Goal: Information Seeking & Learning: Learn about a topic

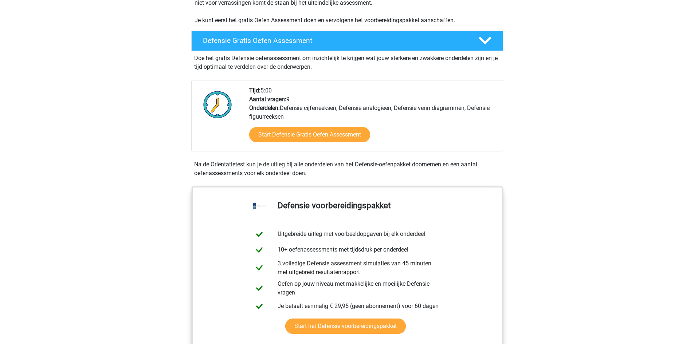
scroll to position [182, 0]
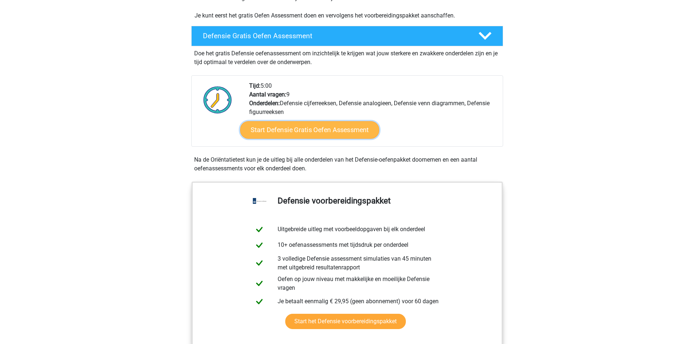
click at [294, 125] on link "Start Defensie Gratis Oefen Assessment" at bounding box center [309, 129] width 139 height 17
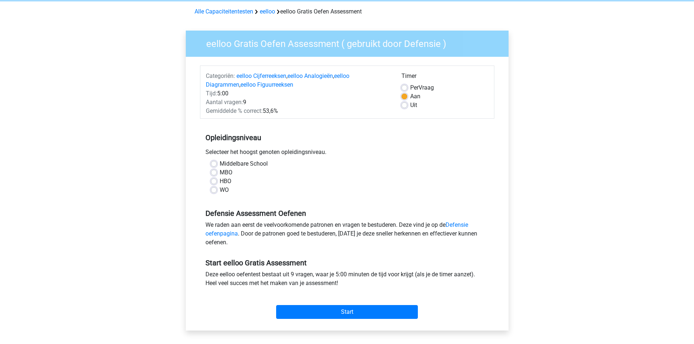
scroll to position [73, 0]
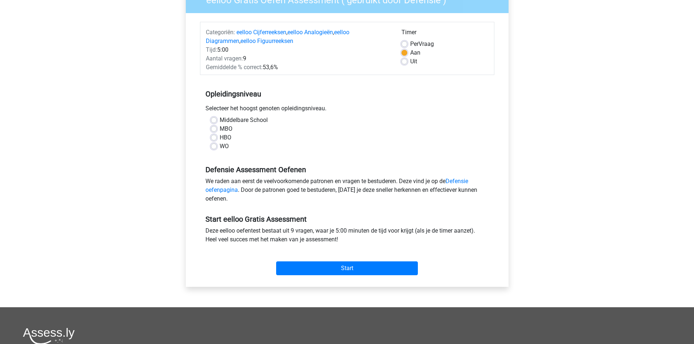
click at [228, 130] on label "MBO" at bounding box center [226, 129] width 13 height 9
click at [217, 130] on input "MBO" at bounding box center [214, 128] width 6 height 7
radio input "true"
click at [400, 270] on input "Start" at bounding box center [347, 269] width 142 height 14
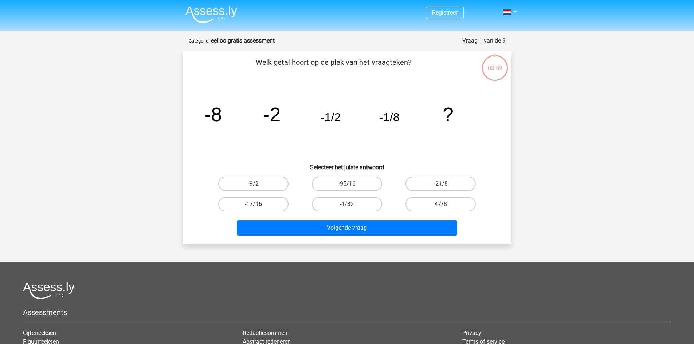
click at [360, 203] on label "-1/32" at bounding box center [347, 204] width 70 height 15
click at [352, 204] on input "-1/32" at bounding box center [349, 206] width 5 height 5
radio input "true"
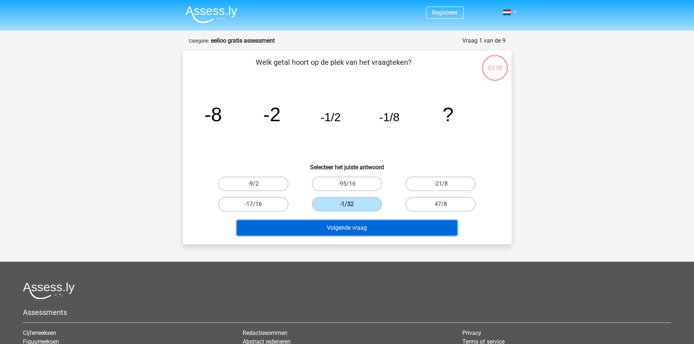
click at [365, 231] on button "Volgende vraag" at bounding box center [347, 227] width 220 height 15
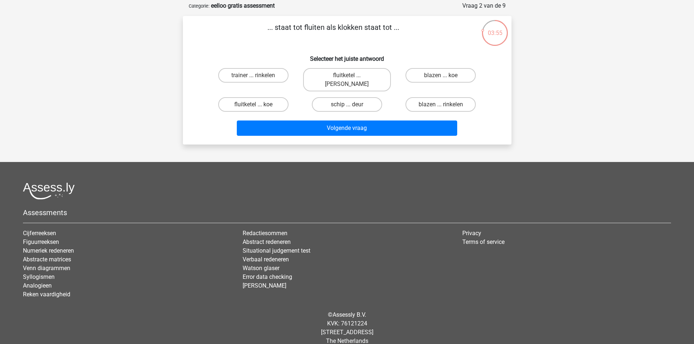
scroll to position [36, 0]
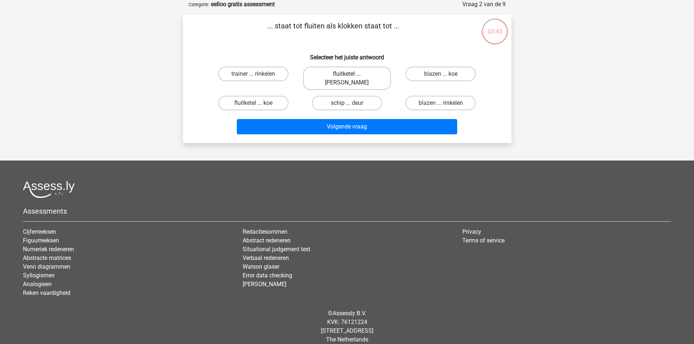
click at [358, 72] on label "fluitketel ... luiden" at bounding box center [347, 78] width 88 height 23
click at [352, 74] on input "fluitketel ... luiden" at bounding box center [349, 76] width 5 height 5
radio input "true"
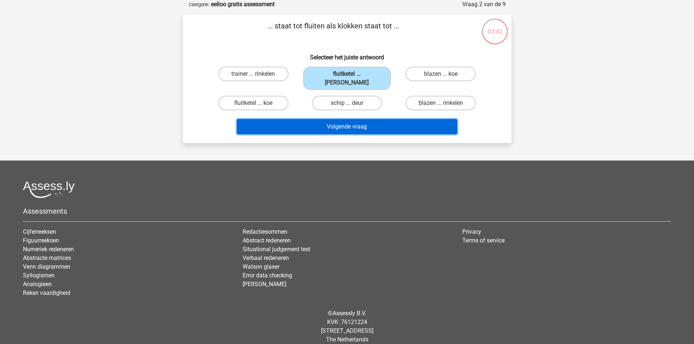
click at [366, 119] on button "Volgende vraag" at bounding box center [347, 126] width 220 height 15
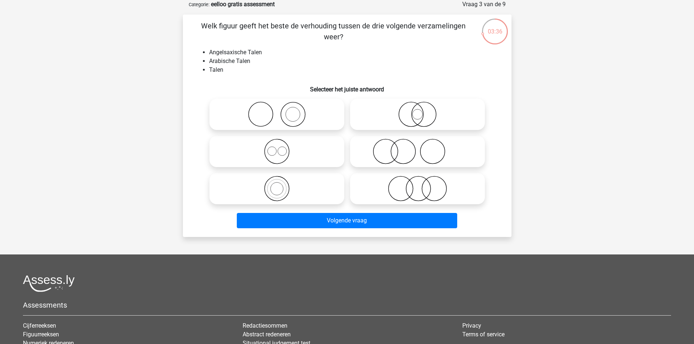
click at [286, 189] on icon at bounding box center [276, 188] width 129 height 25
click at [282, 185] on input "radio" at bounding box center [279, 182] width 5 height 5
radio input "true"
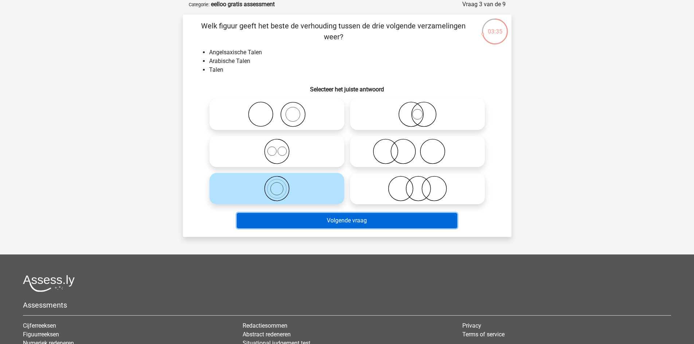
click at [369, 217] on button "Volgende vraag" at bounding box center [347, 220] width 220 height 15
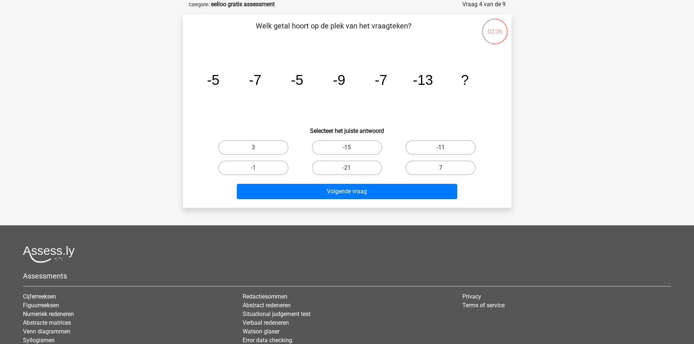
click at [437, 150] on label "-11" at bounding box center [440, 147] width 70 height 15
click at [441, 150] on input "-11" at bounding box center [443, 150] width 5 height 5
radio input "true"
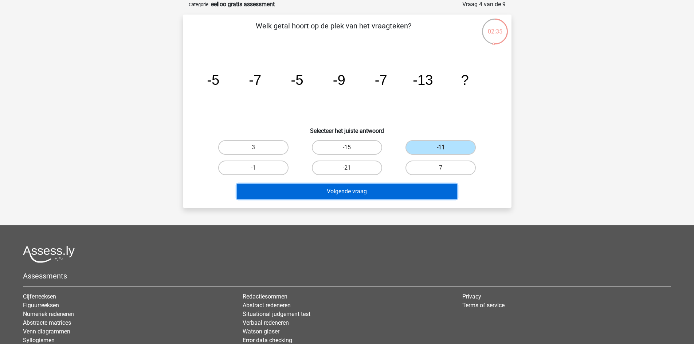
click at [389, 191] on button "Volgende vraag" at bounding box center [347, 191] width 220 height 15
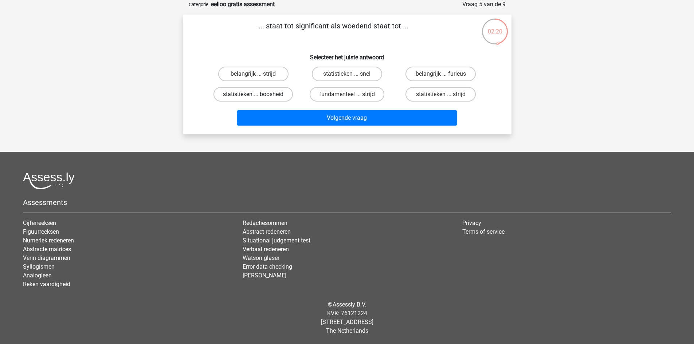
click at [282, 96] on label "statistieken ... boosheid" at bounding box center [252, 94] width 79 height 15
click at [258, 96] on input "statistieken ... boosheid" at bounding box center [255, 96] width 5 height 5
radio input "true"
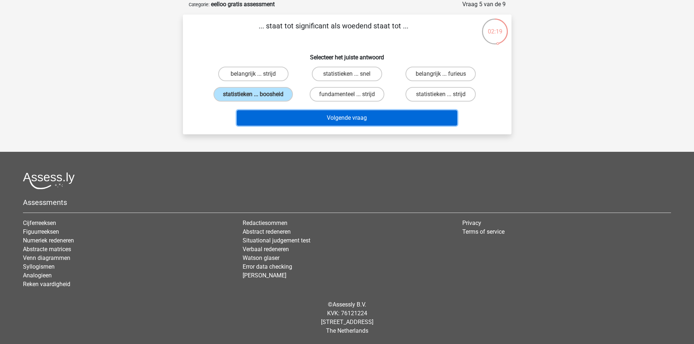
click at [324, 116] on button "Volgende vraag" at bounding box center [347, 117] width 220 height 15
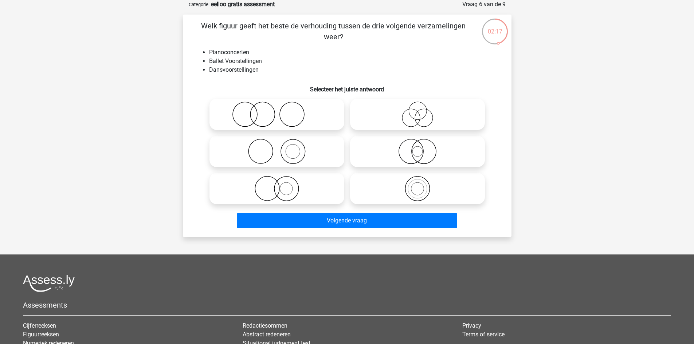
click at [402, 191] on icon at bounding box center [417, 188] width 129 height 25
click at [417, 185] on input "radio" at bounding box center [419, 182] width 5 height 5
radio input "true"
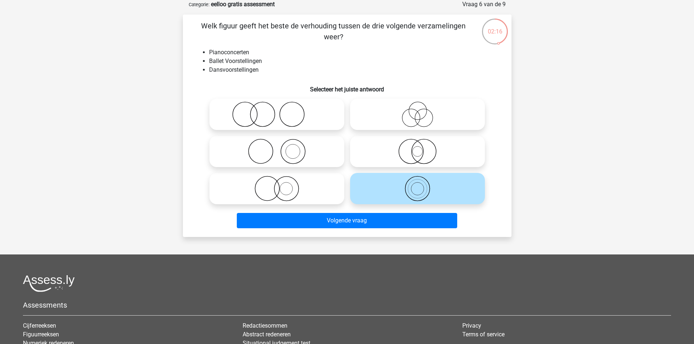
click at [404, 117] on icon at bounding box center [417, 114] width 129 height 25
click at [417, 111] on input "radio" at bounding box center [419, 108] width 5 height 5
radio input "true"
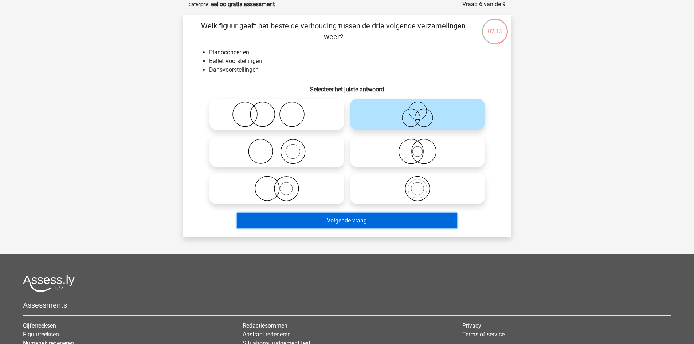
click at [412, 223] on button "Volgende vraag" at bounding box center [347, 220] width 220 height 15
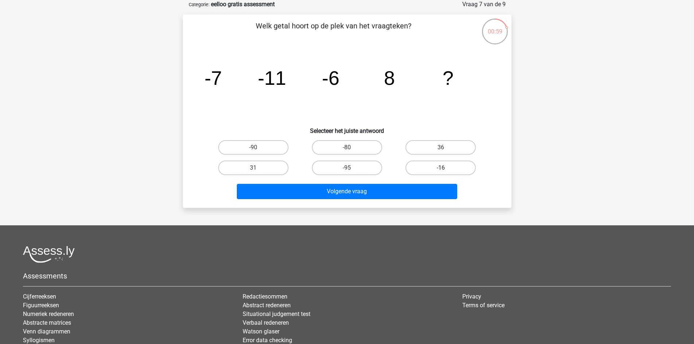
click at [436, 171] on label "-16" at bounding box center [440, 168] width 70 height 15
click at [441, 171] on input "-16" at bounding box center [443, 170] width 5 height 5
radio input "true"
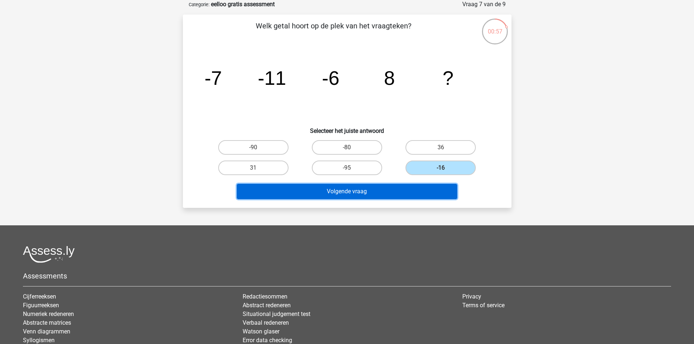
click at [419, 189] on button "Volgende vraag" at bounding box center [347, 191] width 220 height 15
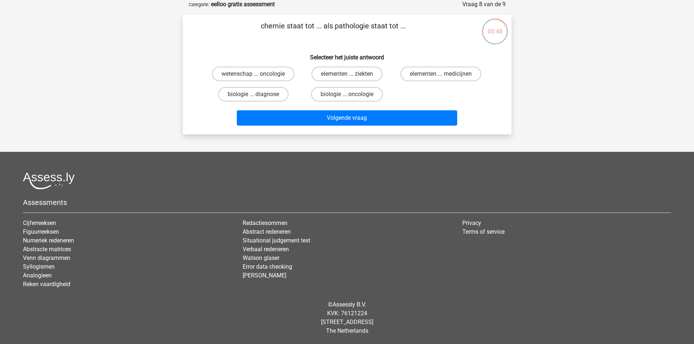
click at [257, 95] on input "biologie ... diagnose" at bounding box center [255, 96] width 5 height 5
radio input "true"
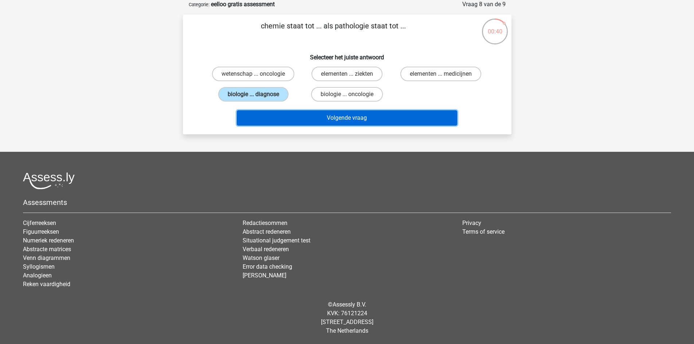
click at [341, 118] on button "Volgende vraag" at bounding box center [347, 117] width 220 height 15
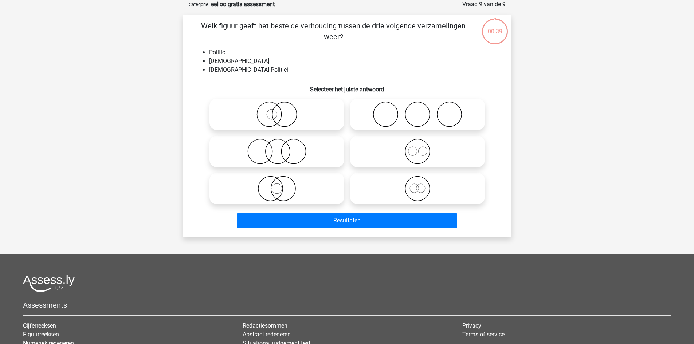
click at [291, 112] on icon at bounding box center [276, 114] width 129 height 25
click at [282, 111] on input "radio" at bounding box center [279, 108] width 5 height 5
radio input "true"
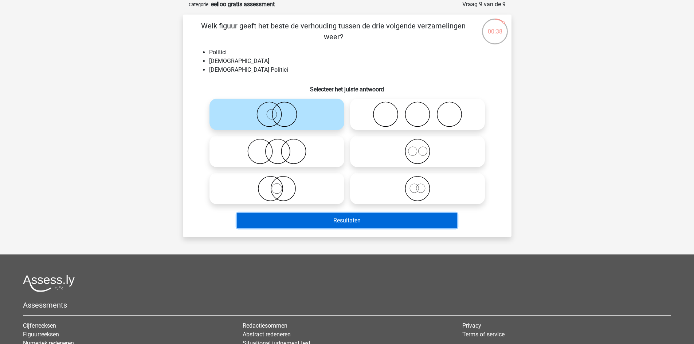
click at [341, 222] on button "Resultaten" at bounding box center [347, 220] width 220 height 15
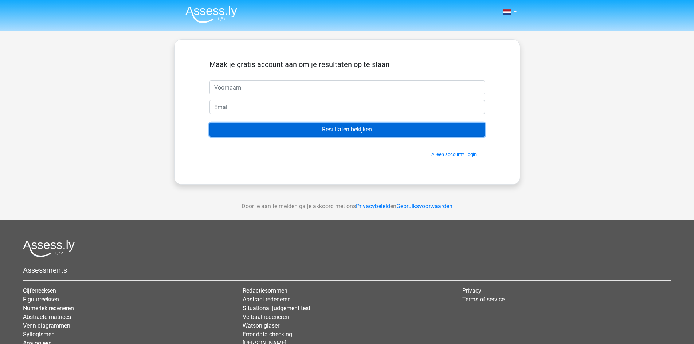
click at [345, 129] on input "Resultaten bekijken" at bounding box center [346, 130] width 275 height 14
click at [344, 129] on input "Resultaten bekijken" at bounding box center [346, 130] width 275 height 14
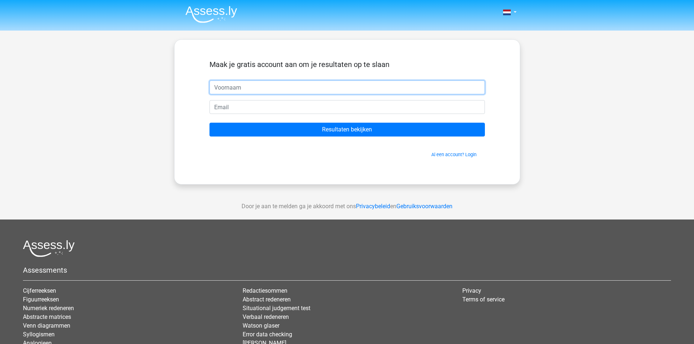
click at [275, 92] on input "text" at bounding box center [346, 88] width 275 height 14
type input "jacks"
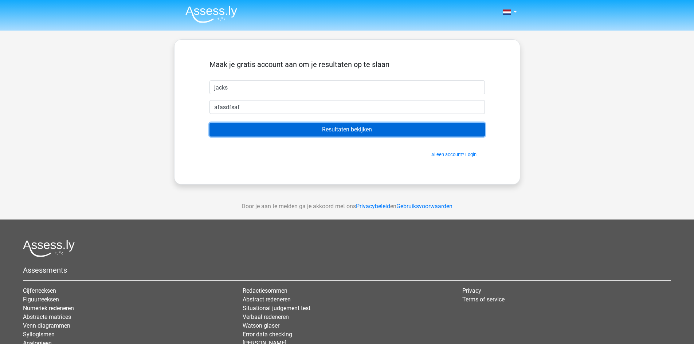
click at [360, 133] on input "Resultaten bekijken" at bounding box center [346, 130] width 275 height 14
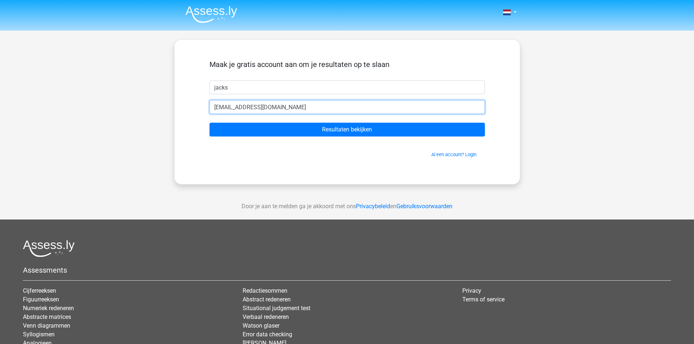
type input "[EMAIL_ADDRESS][DOMAIN_NAME]"
click at [209, 123] on input "Resultaten bekijken" at bounding box center [346, 130] width 275 height 14
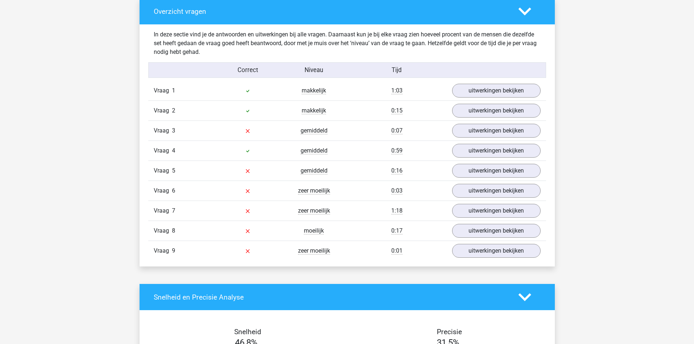
scroll to position [729, 0]
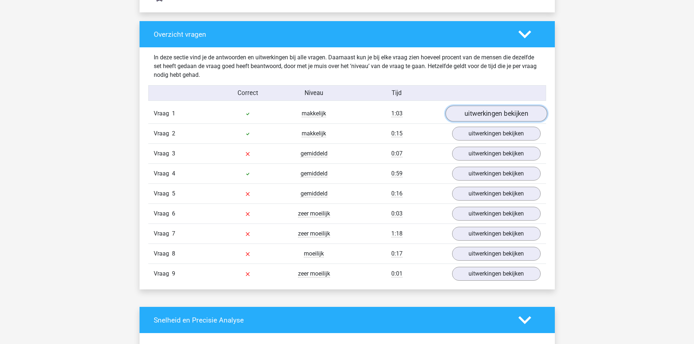
click at [479, 116] on link "uitwerkingen bekijken" at bounding box center [496, 114] width 102 height 16
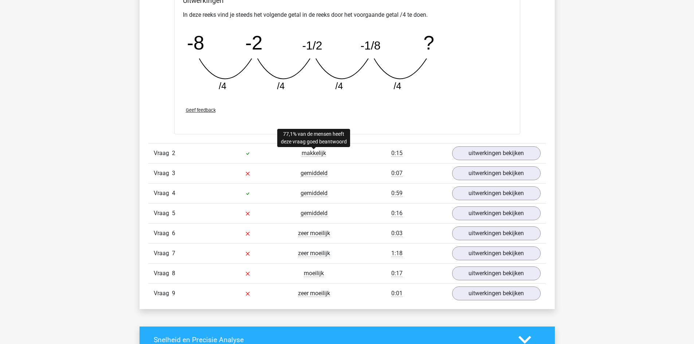
scroll to position [1093, 0]
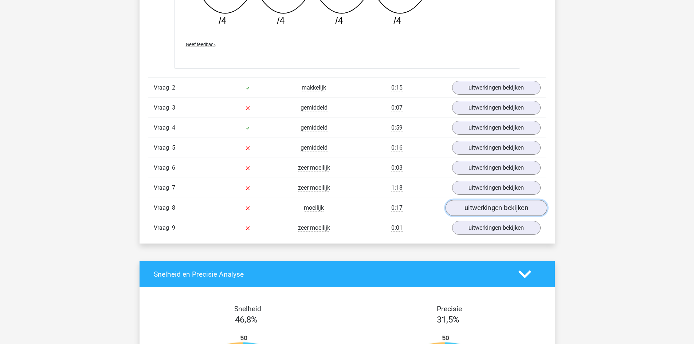
click at [479, 208] on link "uitwerkingen bekijken" at bounding box center [496, 208] width 102 height 16
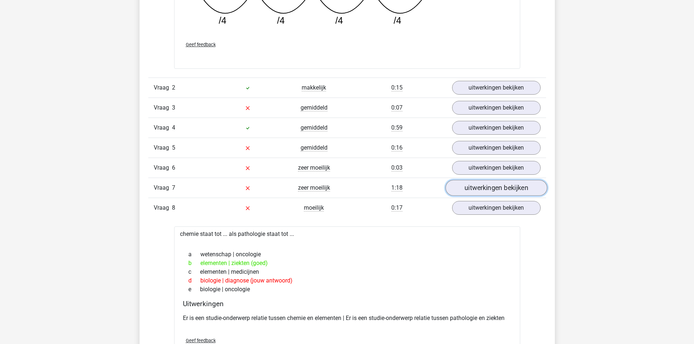
click at [479, 185] on link "uitwerkingen bekijken" at bounding box center [496, 188] width 102 height 16
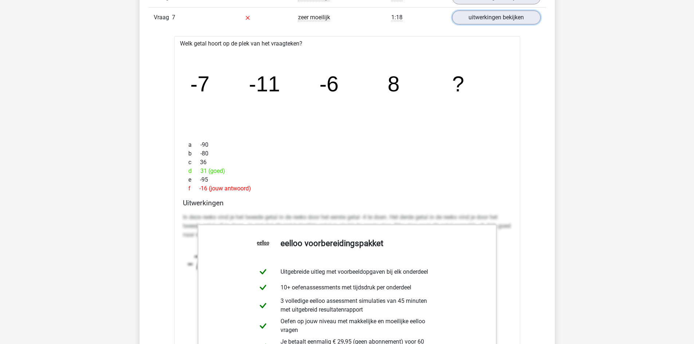
scroll to position [1238, 0]
